Goal: Check status: Check status

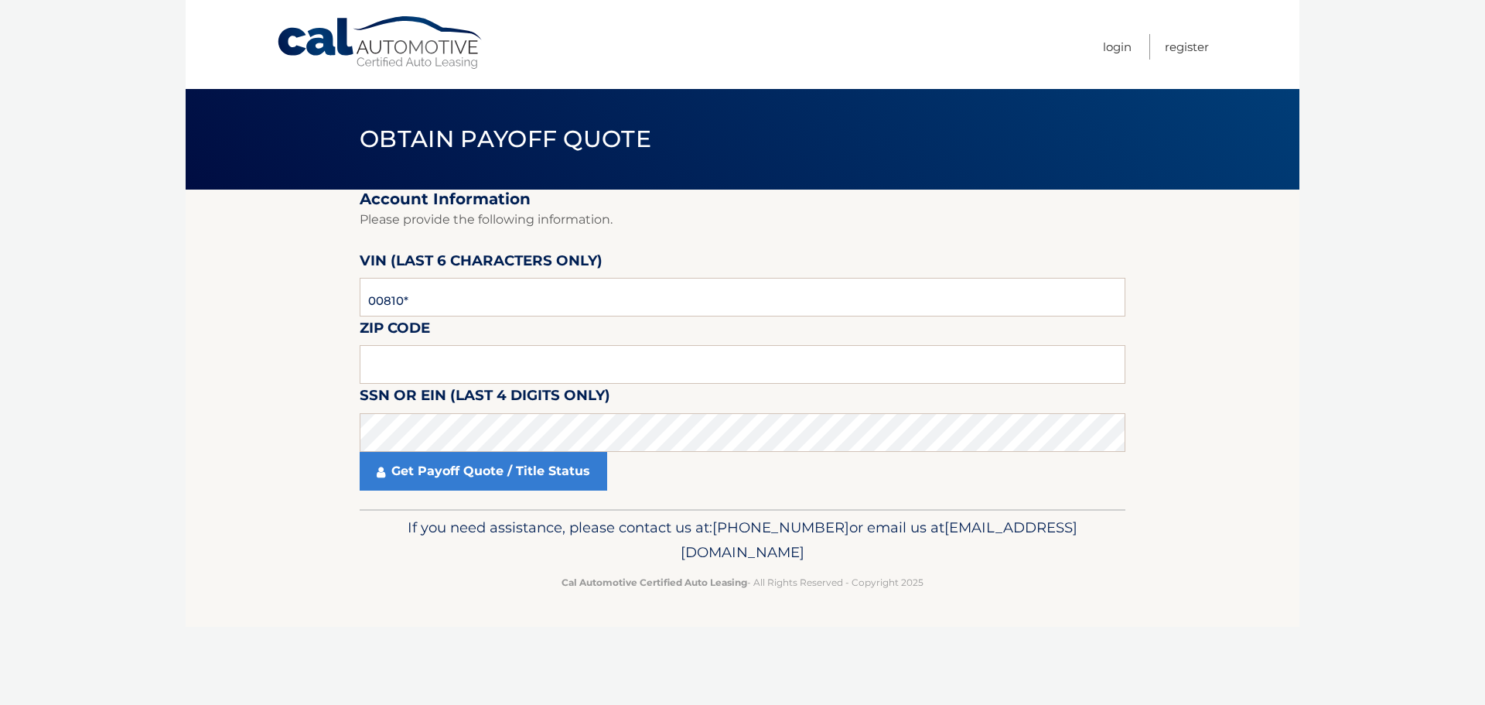
type input "008108"
type input "10473"
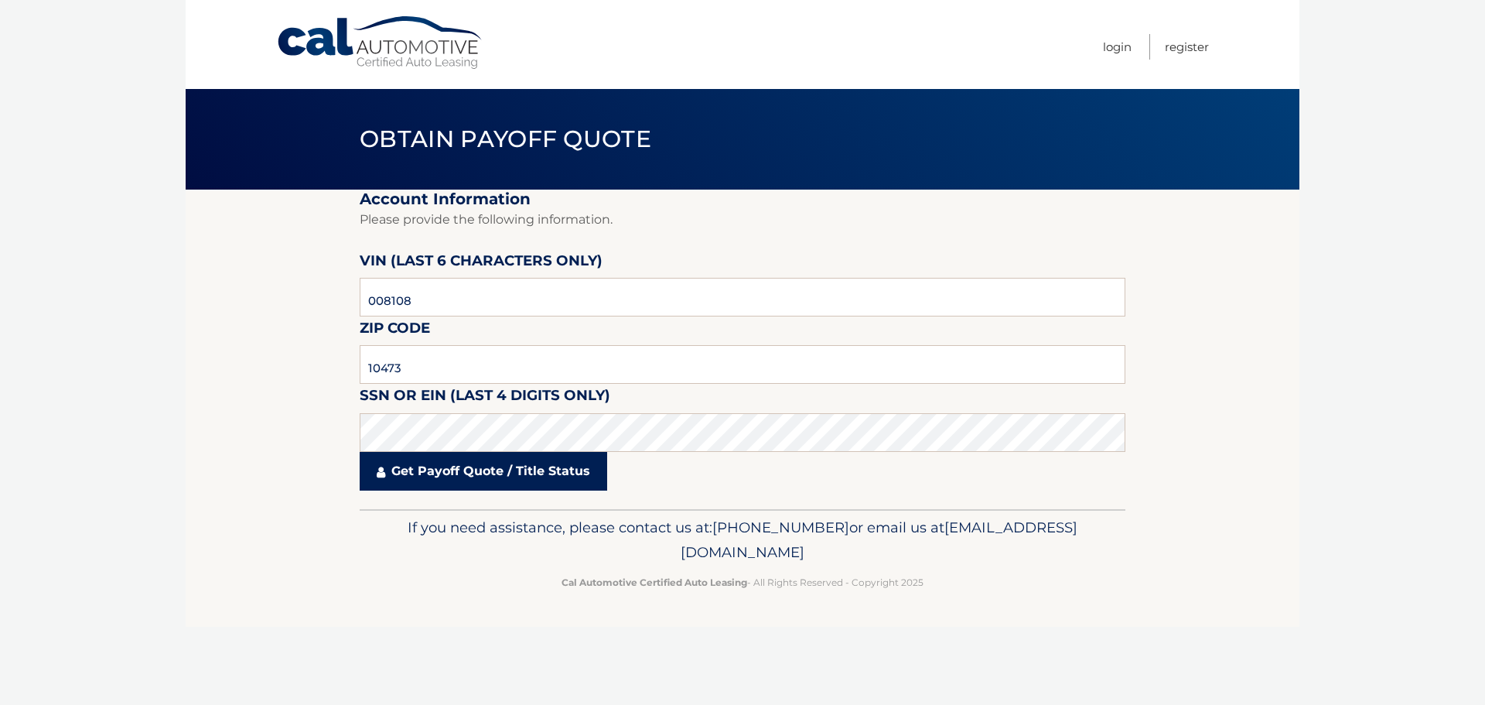
click at [473, 486] on link "Get Payoff Quote / Title Status" at bounding box center [484, 471] width 248 height 39
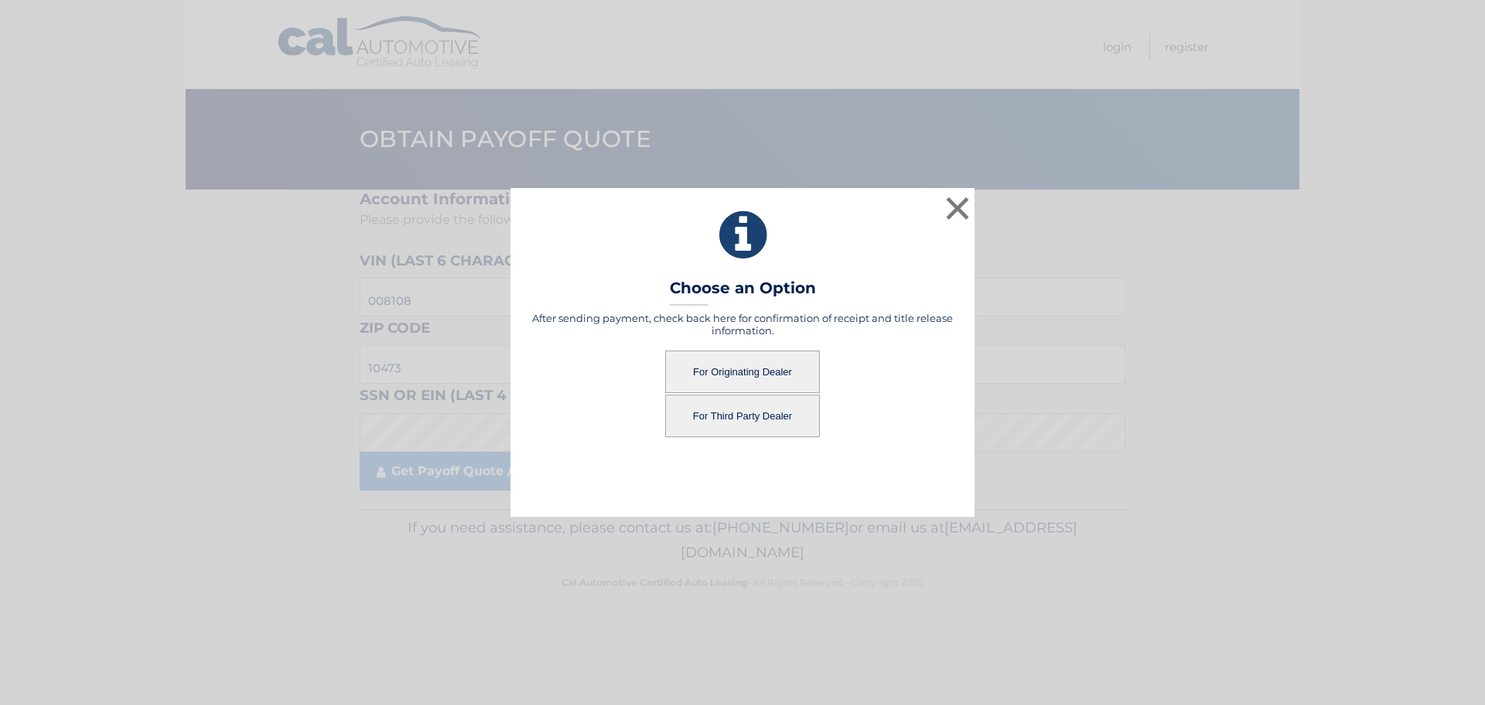
click at [482, 470] on div "× Choose an Option After sending payment, check back here for confirmation of r…" at bounding box center [742, 352] width 1473 height 328
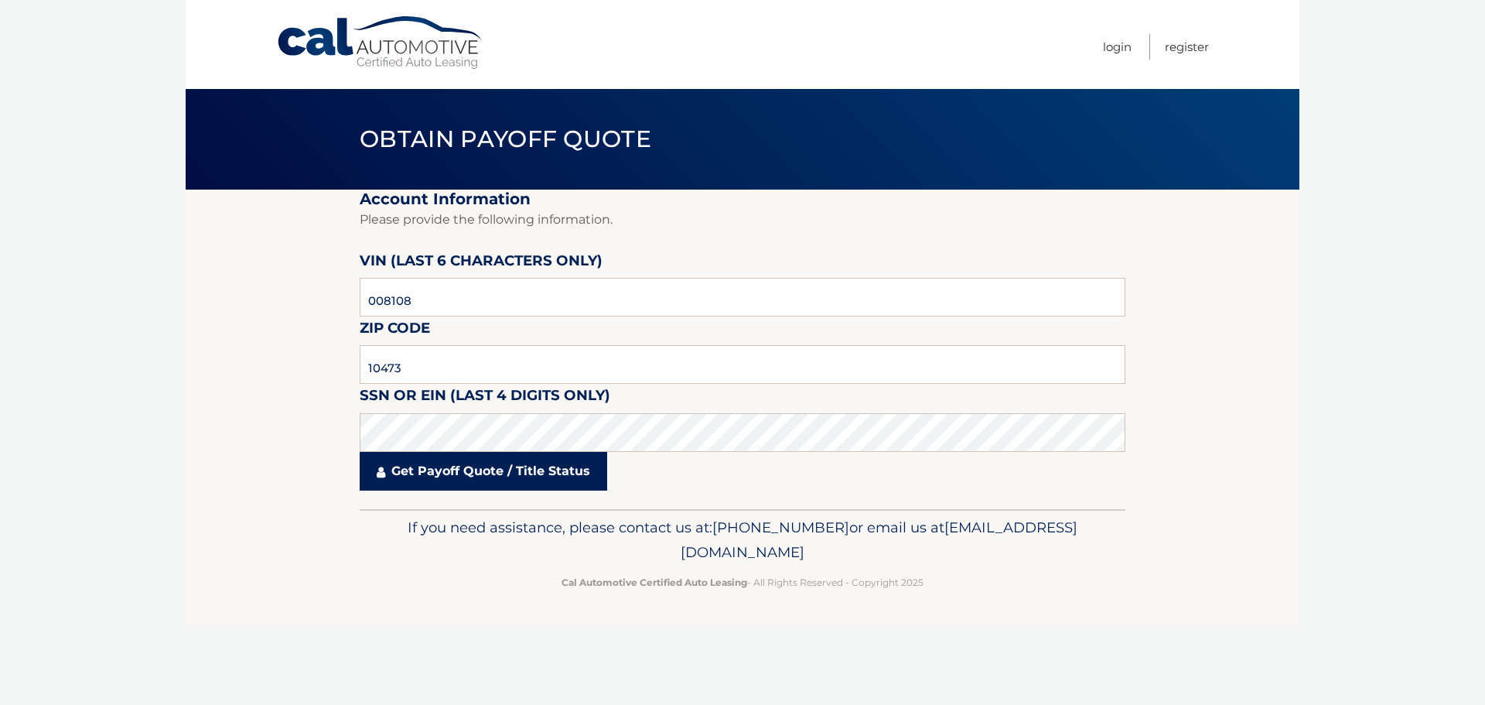
click at [458, 472] on link "Get Payoff Quote / Title Status" at bounding box center [484, 471] width 248 height 39
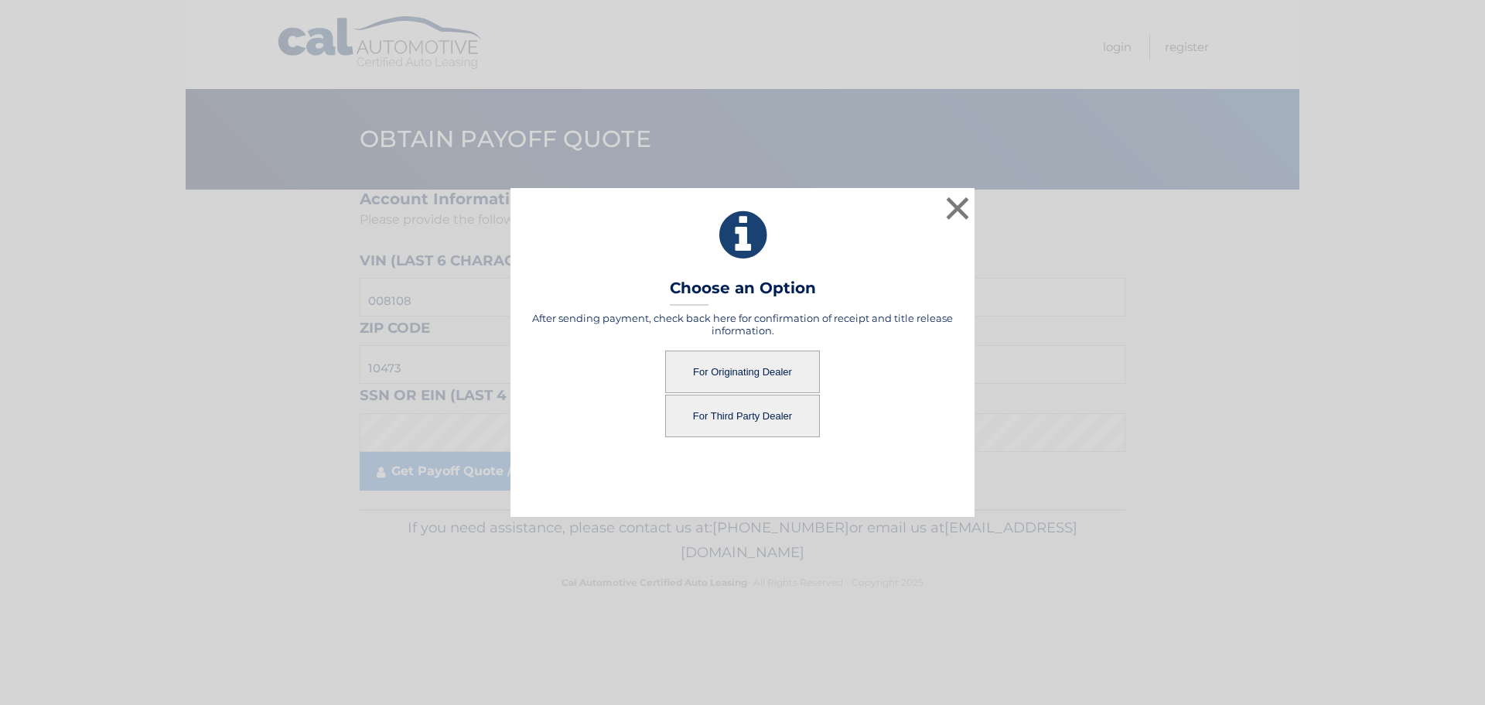
click at [747, 373] on button "For Originating Dealer" at bounding box center [742, 371] width 155 height 43
click at [753, 367] on button "For Originating Dealer" at bounding box center [742, 371] width 155 height 43
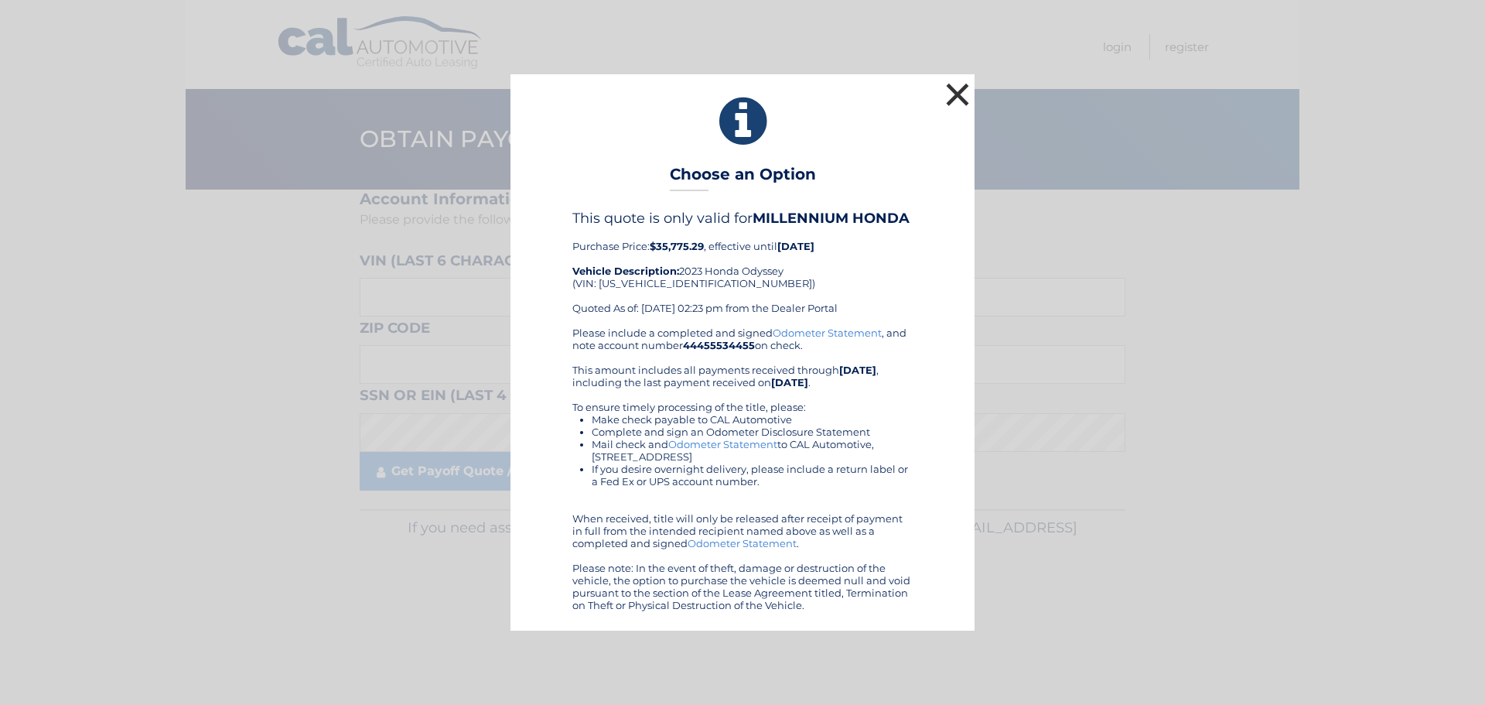
drag, startPoint x: 962, startPoint y: 98, endPoint x: 959, endPoint y: 89, distance: 9.8
click at [962, 97] on button "×" at bounding box center [957, 94] width 31 height 31
